Goal: Task Accomplishment & Management: Use online tool/utility

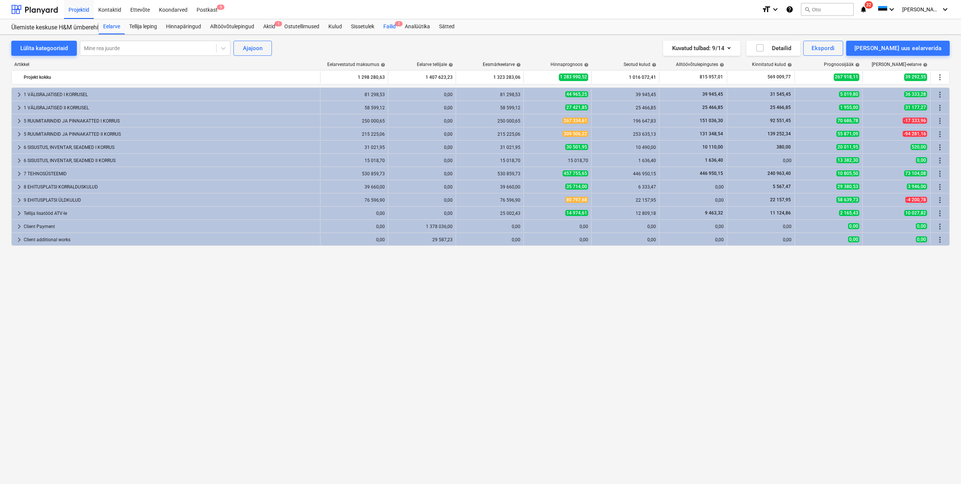
click at [392, 28] on div "Failid 2" at bounding box center [389, 26] width 21 height 15
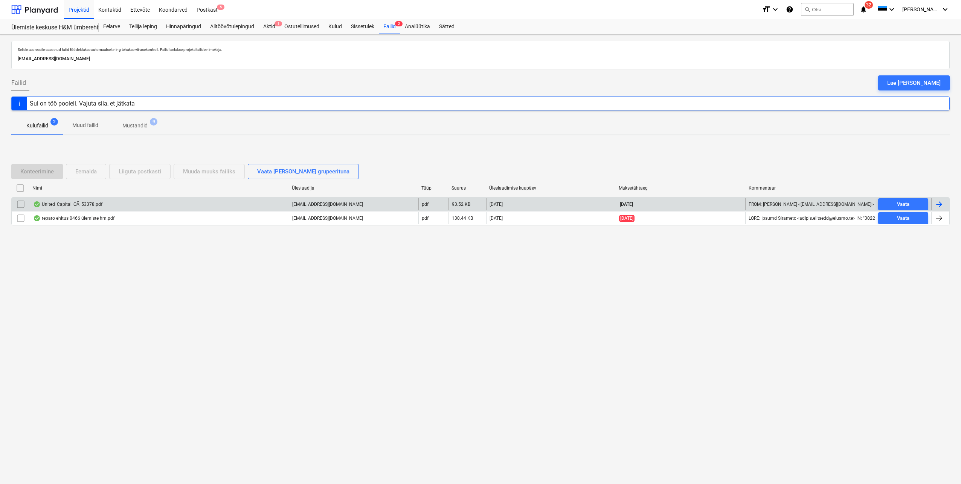
click at [942, 204] on div at bounding box center [939, 204] width 9 height 9
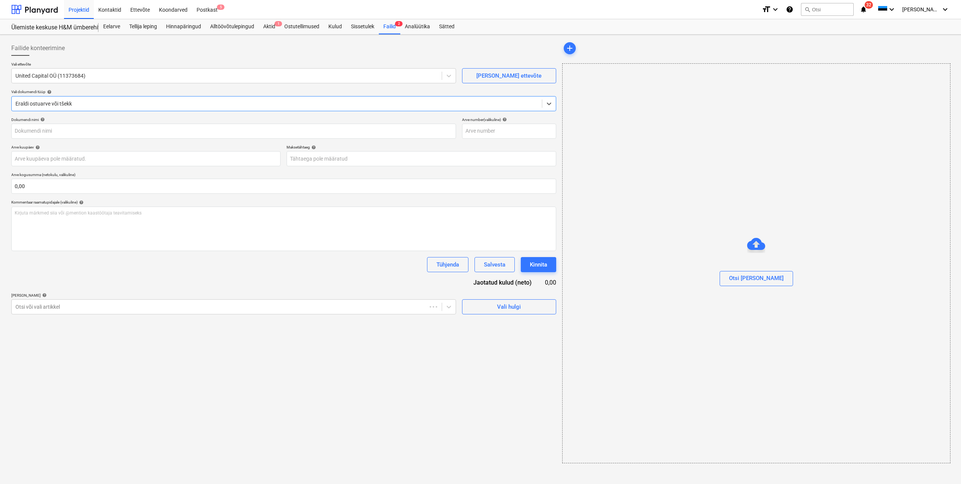
type input "53378"
type input "[DATE]"
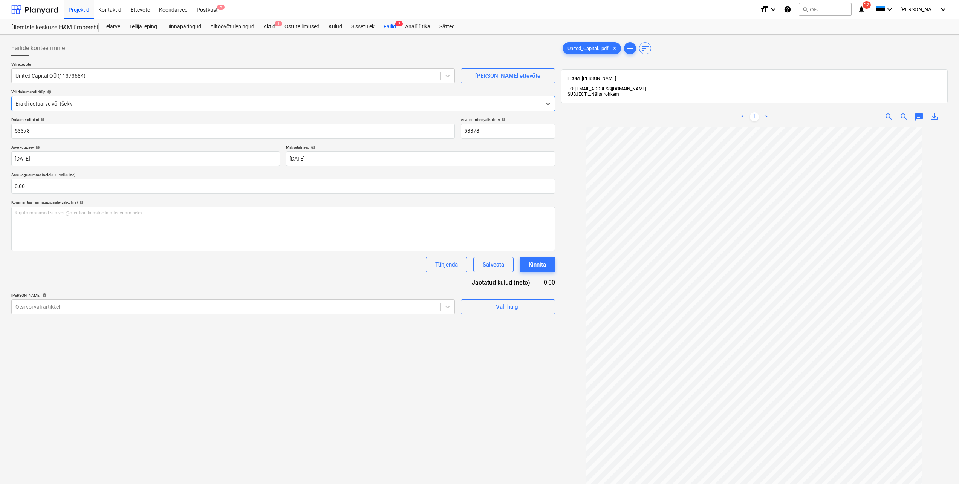
click at [183, 105] on div at bounding box center [275, 104] width 521 height 8
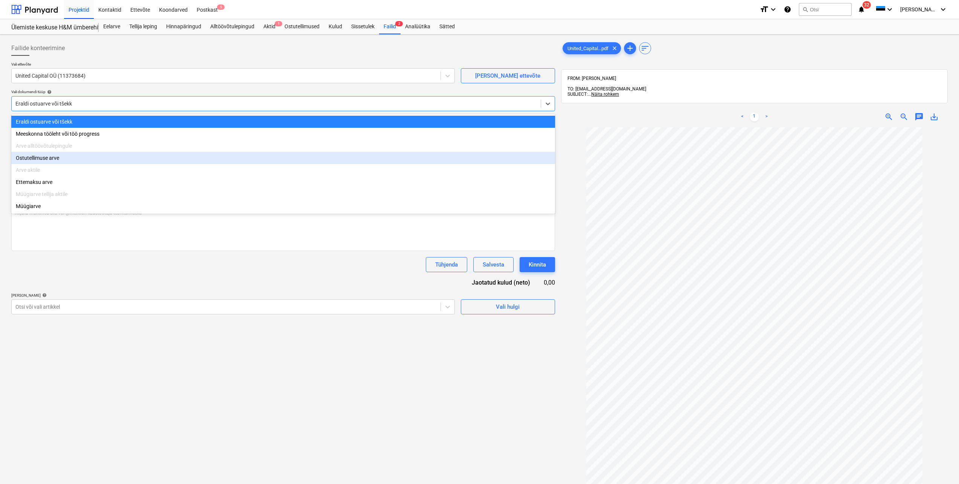
click at [128, 163] on div "Ostutellimuse arve" at bounding box center [283, 158] width 544 height 12
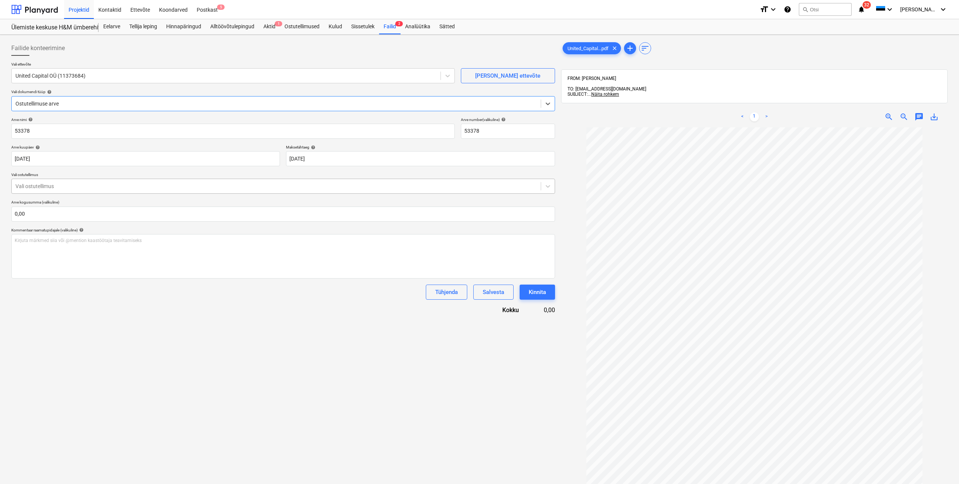
click at [290, 188] on div at bounding box center [275, 186] width 521 height 8
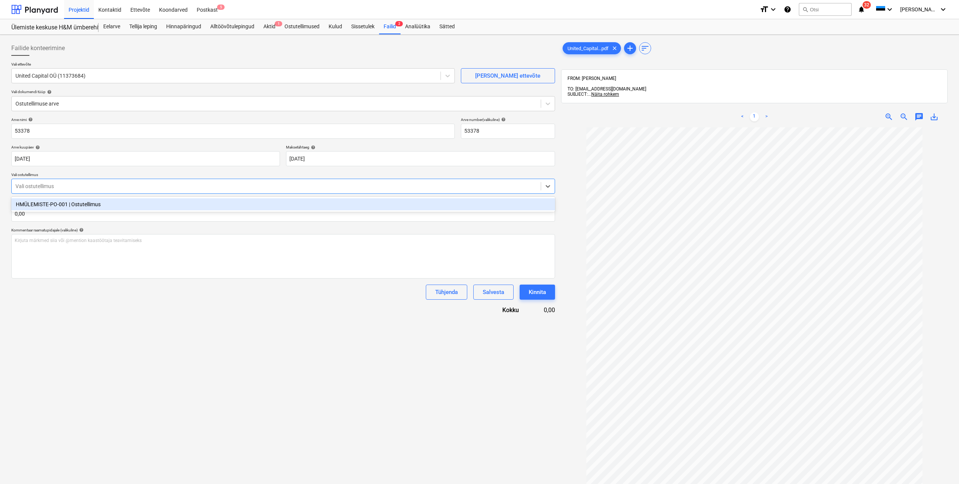
click at [90, 206] on div "HMÜLEMISTE-PO-001 | Ostutellimus" at bounding box center [283, 204] width 544 height 12
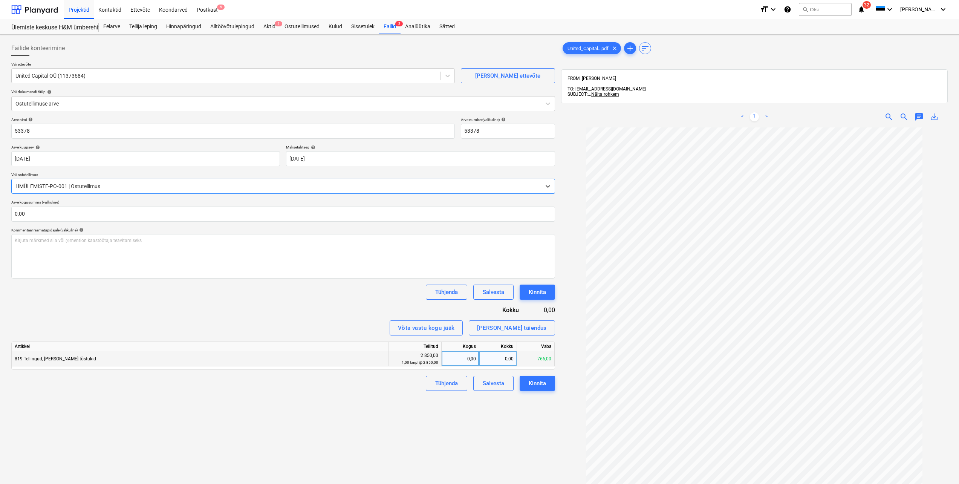
click at [509, 360] on div "0,00" at bounding box center [498, 358] width 38 height 15
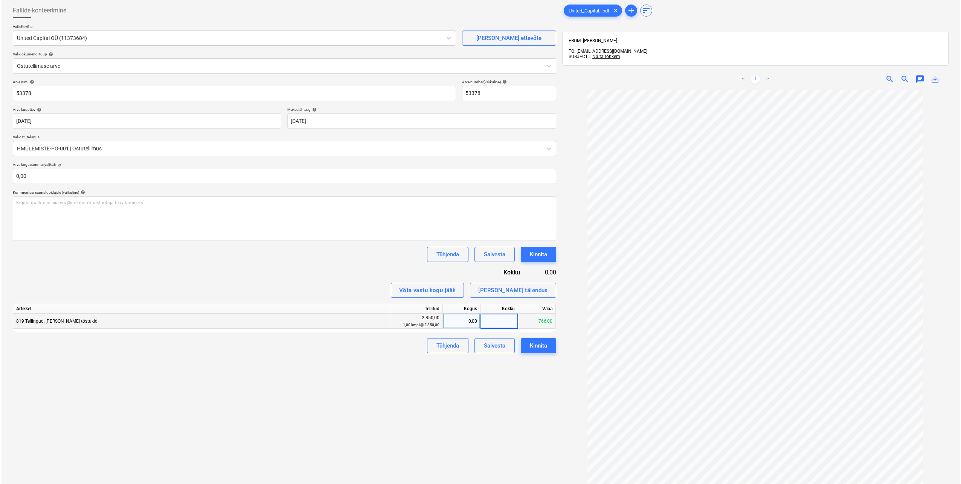
scroll to position [75, 0]
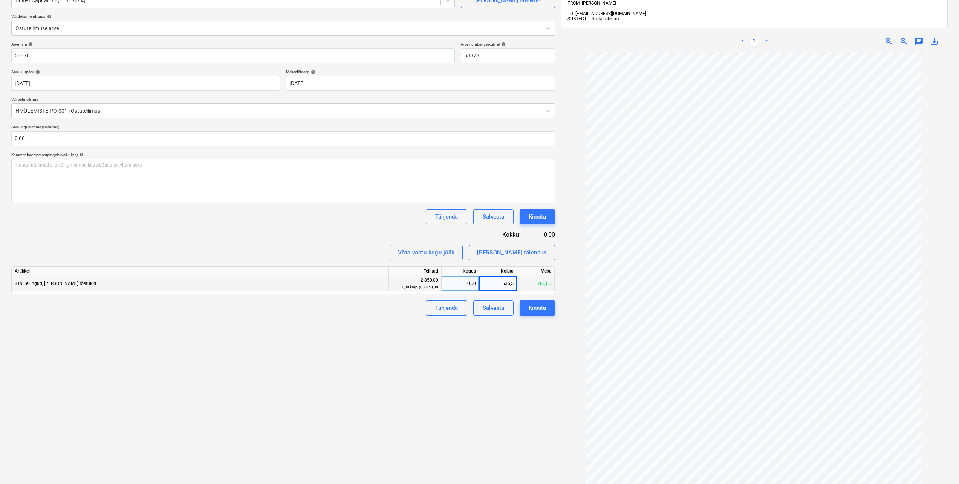
type input "535,50"
click at [522, 373] on div "Failide konteerimine Vali ettevõte United Capital OÜ (11373684) [PERSON_NAME] u…" at bounding box center [283, 239] width 550 height 555
click at [49, 132] on input "text" at bounding box center [283, 138] width 544 height 15
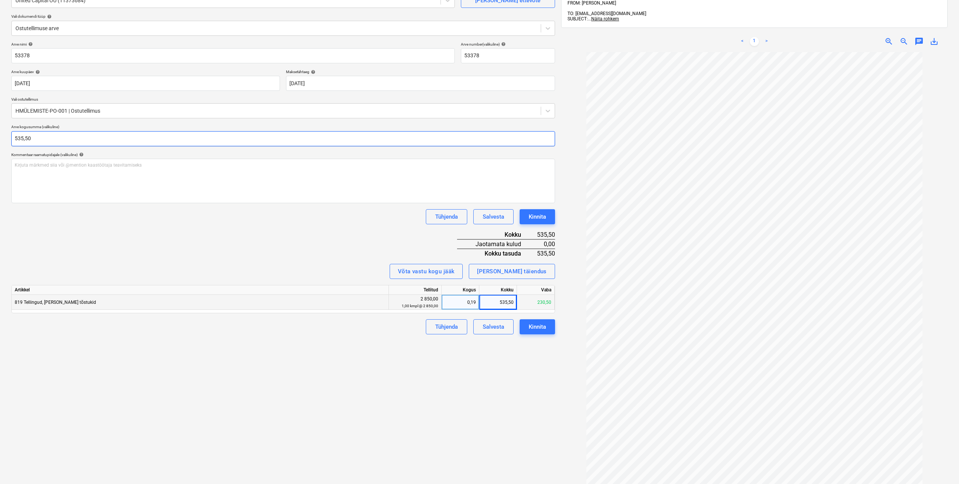
type input "535,50"
click at [317, 379] on div "Failide konteerimine Vali ettevõte United Capital OÜ (11373684) [PERSON_NAME] u…" at bounding box center [283, 239] width 550 height 555
click at [539, 329] on div "Kinnita" at bounding box center [537, 327] width 17 height 10
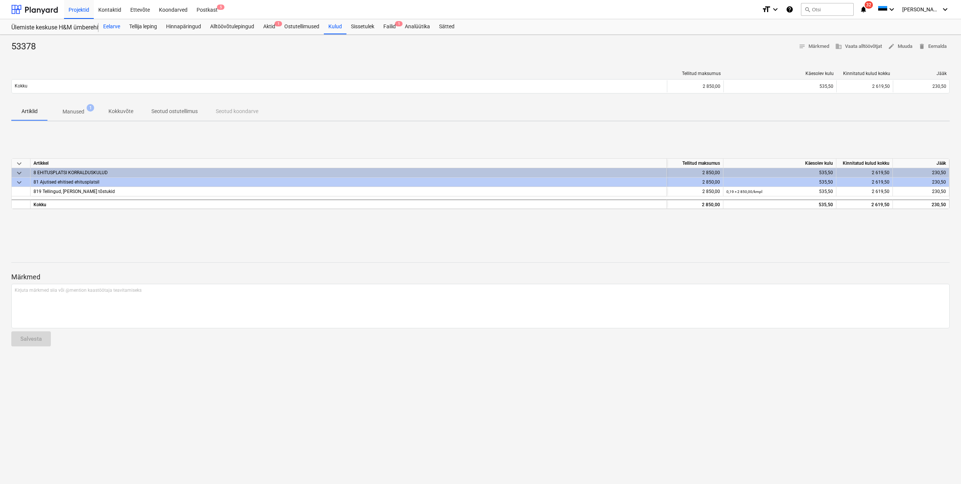
click at [120, 27] on div "Eelarve" at bounding box center [112, 26] width 26 height 15
